Goal: Information Seeking & Learning: Learn about a topic

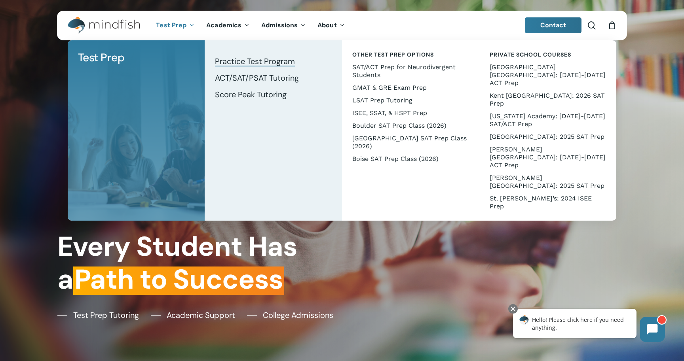
click at [276, 63] on span "Practice Test Program" at bounding box center [255, 61] width 80 height 10
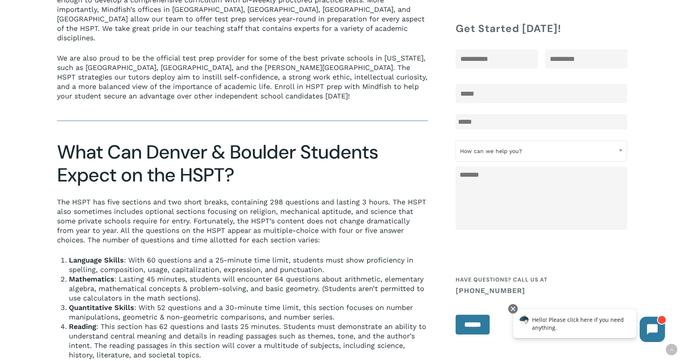
scroll to position [388, 0]
